Goal: Communication & Community: Answer question/provide support

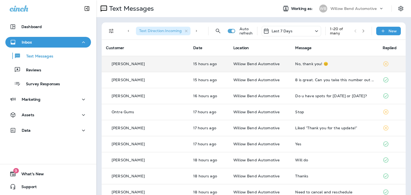
click at [302, 62] on div "No, thank you! 😊" at bounding box center [334, 64] width 79 height 4
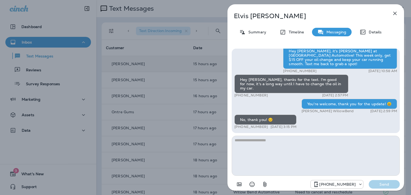
click at [394, 13] on icon "button" at bounding box center [394, 13] width 6 height 6
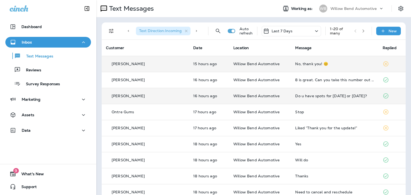
click at [303, 95] on div "Do u have spots for [DATE] or [DATE]?" at bounding box center [334, 96] width 79 height 4
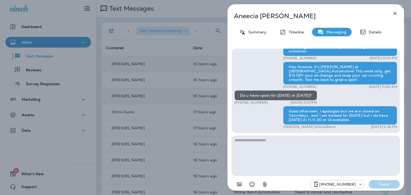
click at [395, 14] on icon "button" at bounding box center [394, 13] width 6 height 6
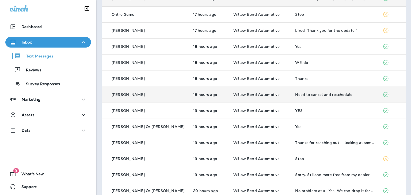
scroll to position [107, 0]
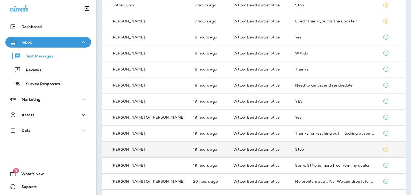
click at [295, 150] on div "Stop" at bounding box center [334, 149] width 79 height 4
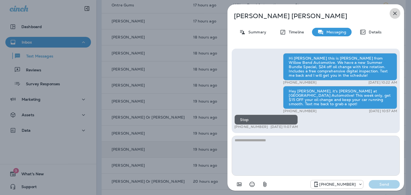
click at [392, 14] on icon "button" at bounding box center [394, 13] width 6 height 6
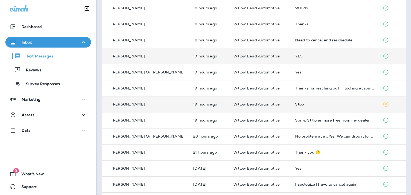
scroll to position [160, 0]
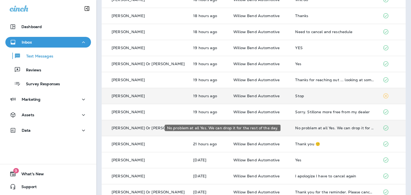
click at [295, 129] on div "No problem at all Yes. We can drop it for the rest of the day." at bounding box center [334, 128] width 79 height 4
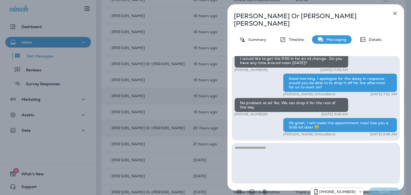
click at [395, 15] on icon "button" at bounding box center [394, 13] width 6 height 6
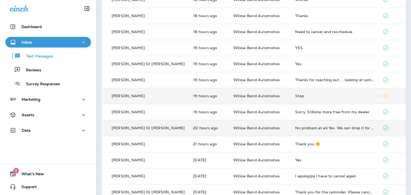
scroll to position [187, 0]
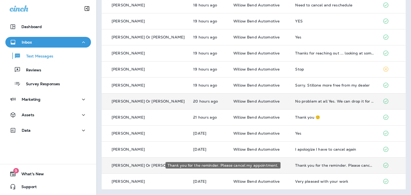
click at [303, 165] on div "Thank you for the reminder. Please cancel my appointment." at bounding box center [334, 165] width 79 height 4
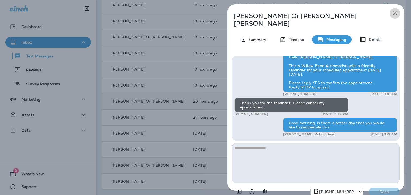
click at [395, 14] on icon "button" at bounding box center [394, 13] width 6 height 6
